Goal: Task Accomplishment & Management: Manage account settings

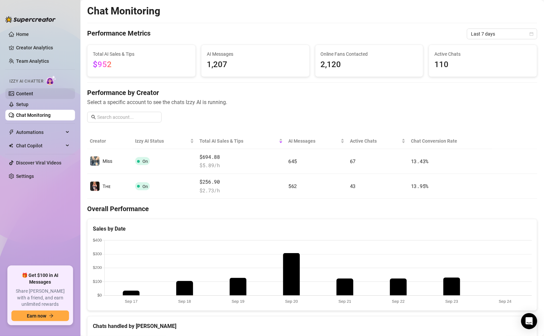
click at [33, 96] on link "Content" at bounding box center [24, 93] width 17 height 5
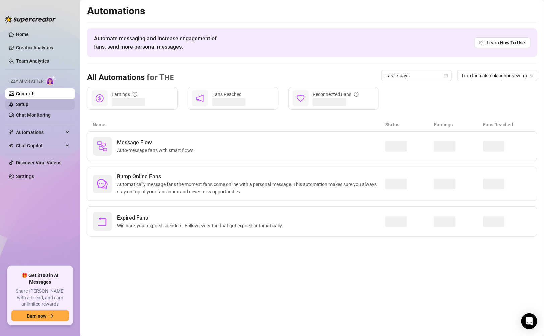
click at [29, 106] on link "Setup" at bounding box center [22, 104] width 12 height 5
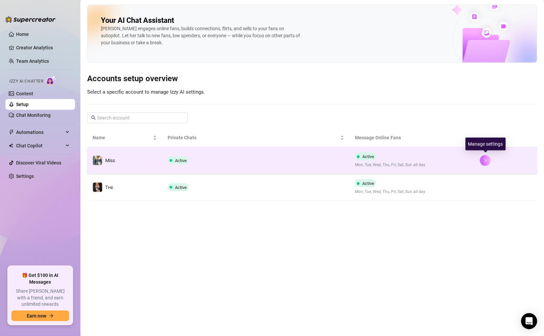
click at [486, 160] on icon "right" at bounding box center [486, 160] width 2 height 4
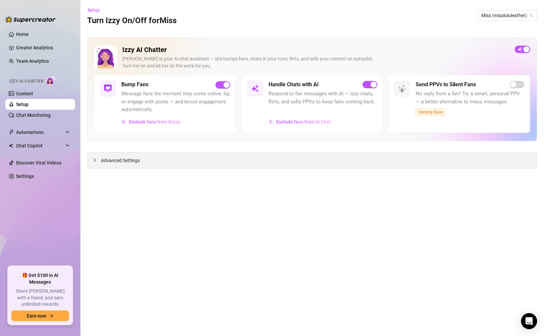
click at [121, 161] on span "Advanced Settings" at bounding box center [120, 160] width 39 height 7
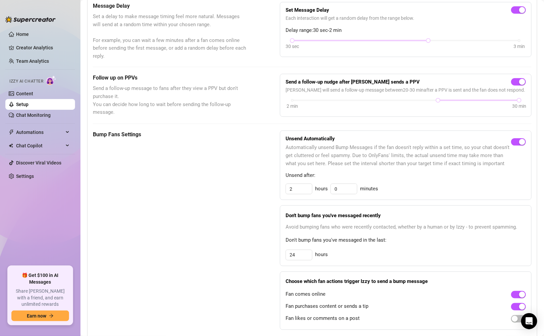
scroll to position [202, 0]
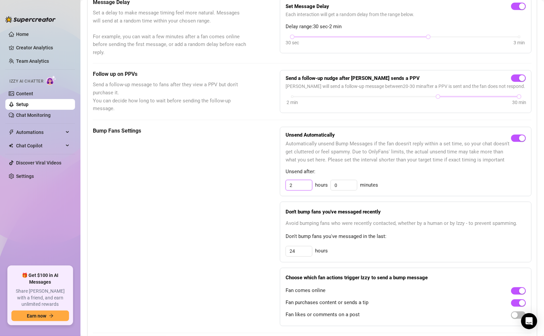
click at [295, 183] on input "2" at bounding box center [299, 185] width 26 height 10
click at [296, 251] on input "24" at bounding box center [299, 251] width 26 height 10
type input "2"
type input "12"
click at [239, 295] on div "Bump Fans Settings" at bounding box center [170, 226] width 154 height 199
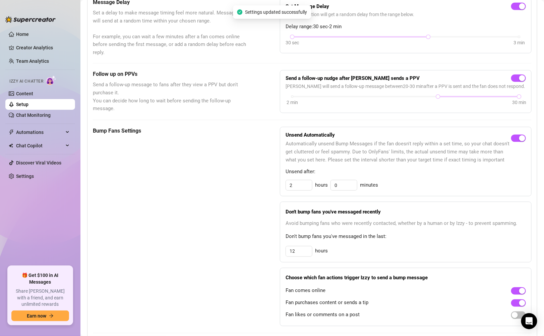
scroll to position [247, 0]
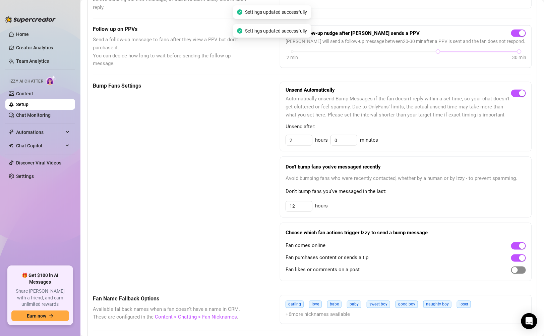
click at [518, 268] on div "button" at bounding box center [515, 270] width 6 height 6
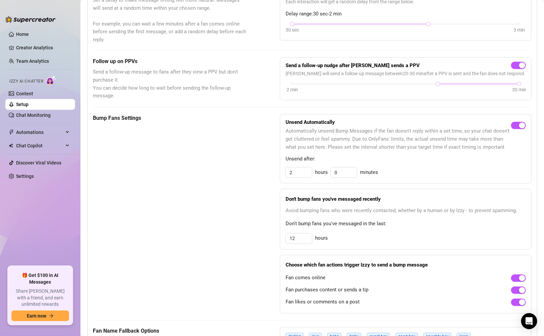
scroll to position [0, 0]
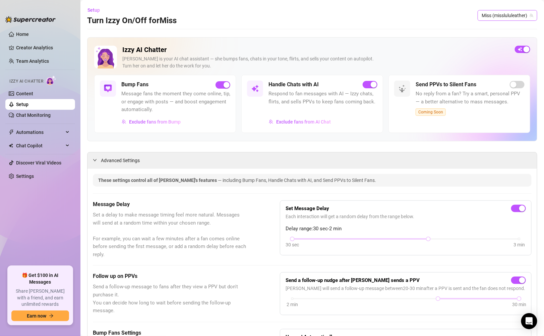
click at [490, 14] on span "Miss (misslululeather)" at bounding box center [508, 15] width 52 height 10
click at [484, 40] on span "( therealsmokinghousewife )" at bounding box center [503, 40] width 57 height 7
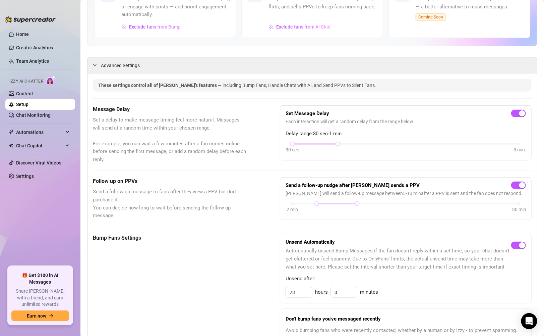
scroll to position [175, 0]
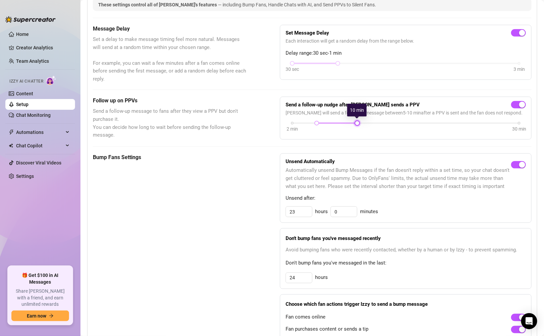
click at [359, 121] on div at bounding box center [357, 122] width 3 height 3
drag, startPoint x: 359, startPoint y: 121, endPoint x: 582, endPoint y: 120, distance: 222.7
click at [544, 120] on html "Home Creator Analytics Team Analytics Izzy AI Chatter Content Setup Chat Monito…" at bounding box center [272, 168] width 544 height 336
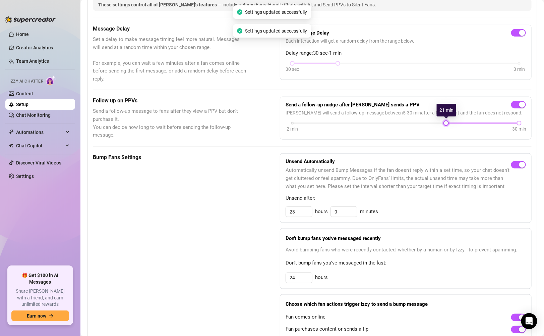
drag, startPoint x: 317, startPoint y: 120, endPoint x: 450, endPoint y: 120, distance: 132.8
click at [448, 121] on div at bounding box center [446, 122] width 3 height 3
click at [304, 273] on input "24" at bounding box center [299, 278] width 26 height 10
type input "2"
type input "12"
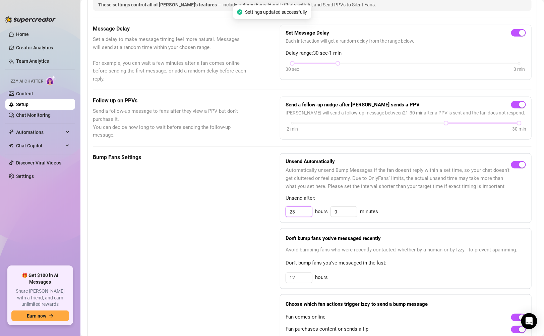
click at [299, 208] on input "23" at bounding box center [299, 212] width 26 height 10
type input "2"
click at [210, 228] on div "Bump Fans Settings" at bounding box center [170, 252] width 154 height 199
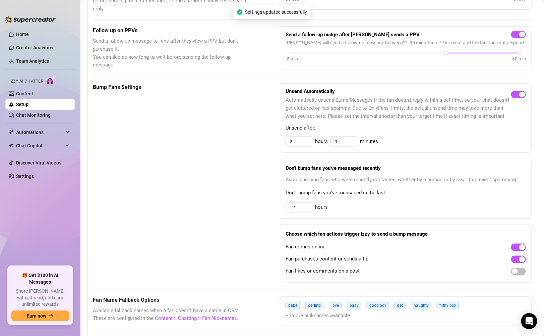
scroll to position [248, 0]
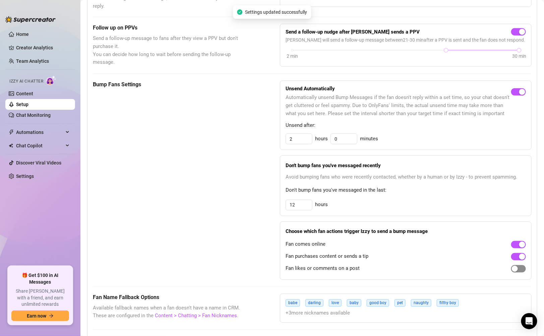
click at [517, 266] on div "button" at bounding box center [515, 269] width 6 height 6
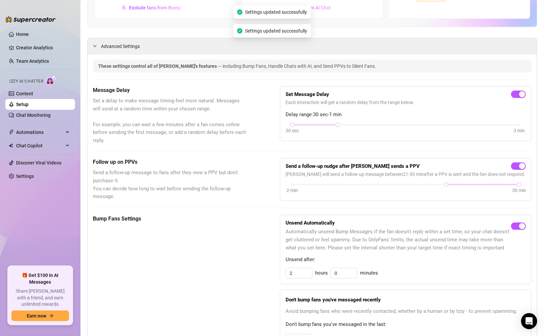
scroll to position [0, 0]
